Goal: Use online tool/utility: Utilize a website feature to perform a specific function

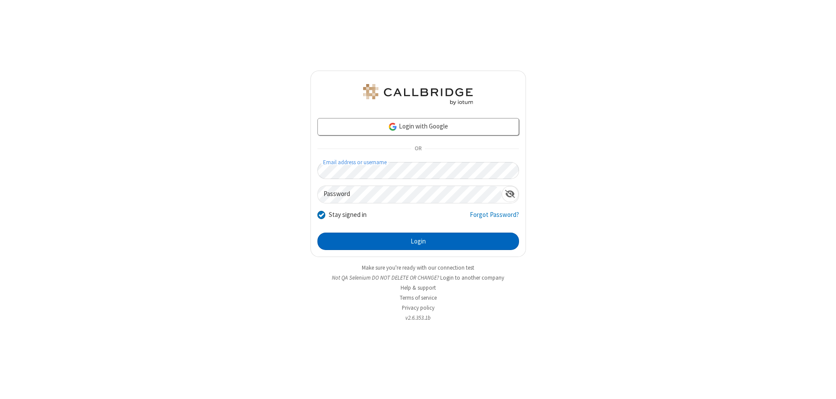
click at [418, 241] on button "Login" at bounding box center [419, 241] width 202 height 17
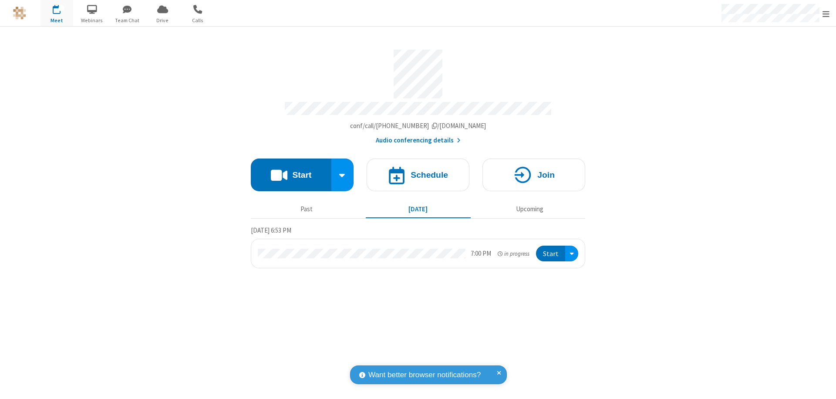
click at [291, 171] on button "Start" at bounding box center [291, 175] width 81 height 33
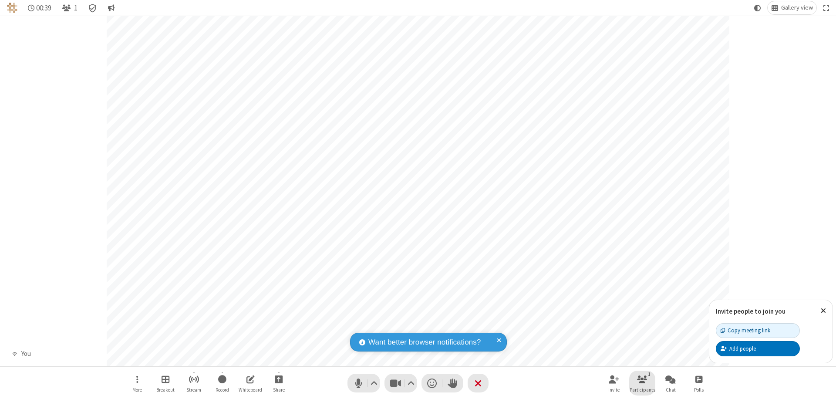
click at [642, 389] on span "Participants" at bounding box center [643, 389] width 26 height 5
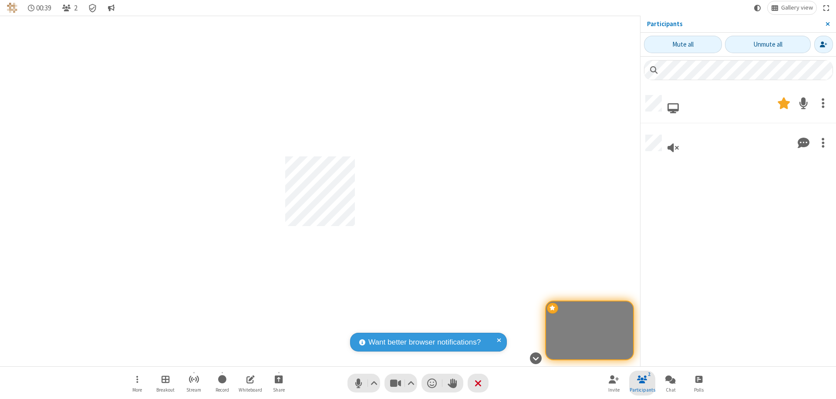
click at [828, 24] on span "Close sidebar" at bounding box center [828, 23] width 4 height 7
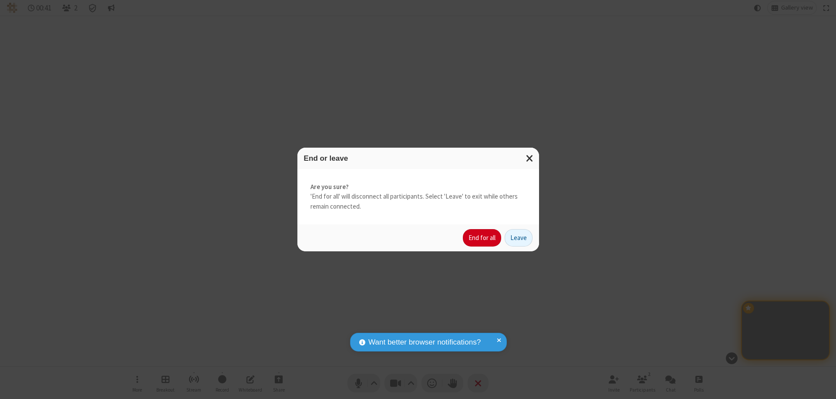
click at [483, 238] on button "End for all" at bounding box center [482, 237] width 38 height 17
